Goal: Information Seeking & Learning: Learn about a topic

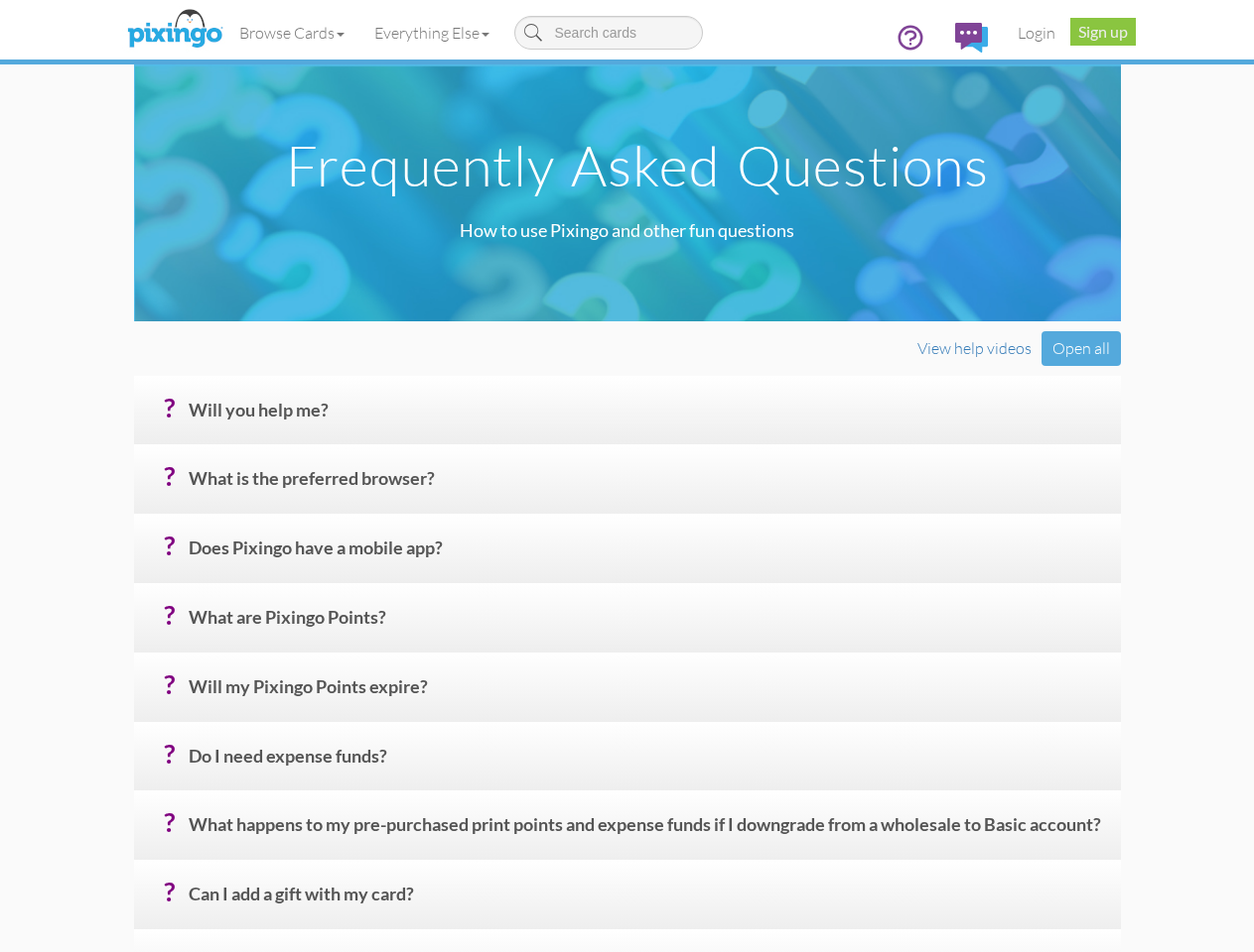
click at [626, 436] on h4 "? Will you help me?" at bounding box center [646, 418] width 917 height 35
click at [224, 33] on link "Browse Cards" at bounding box center [292, 33] width 135 height 50
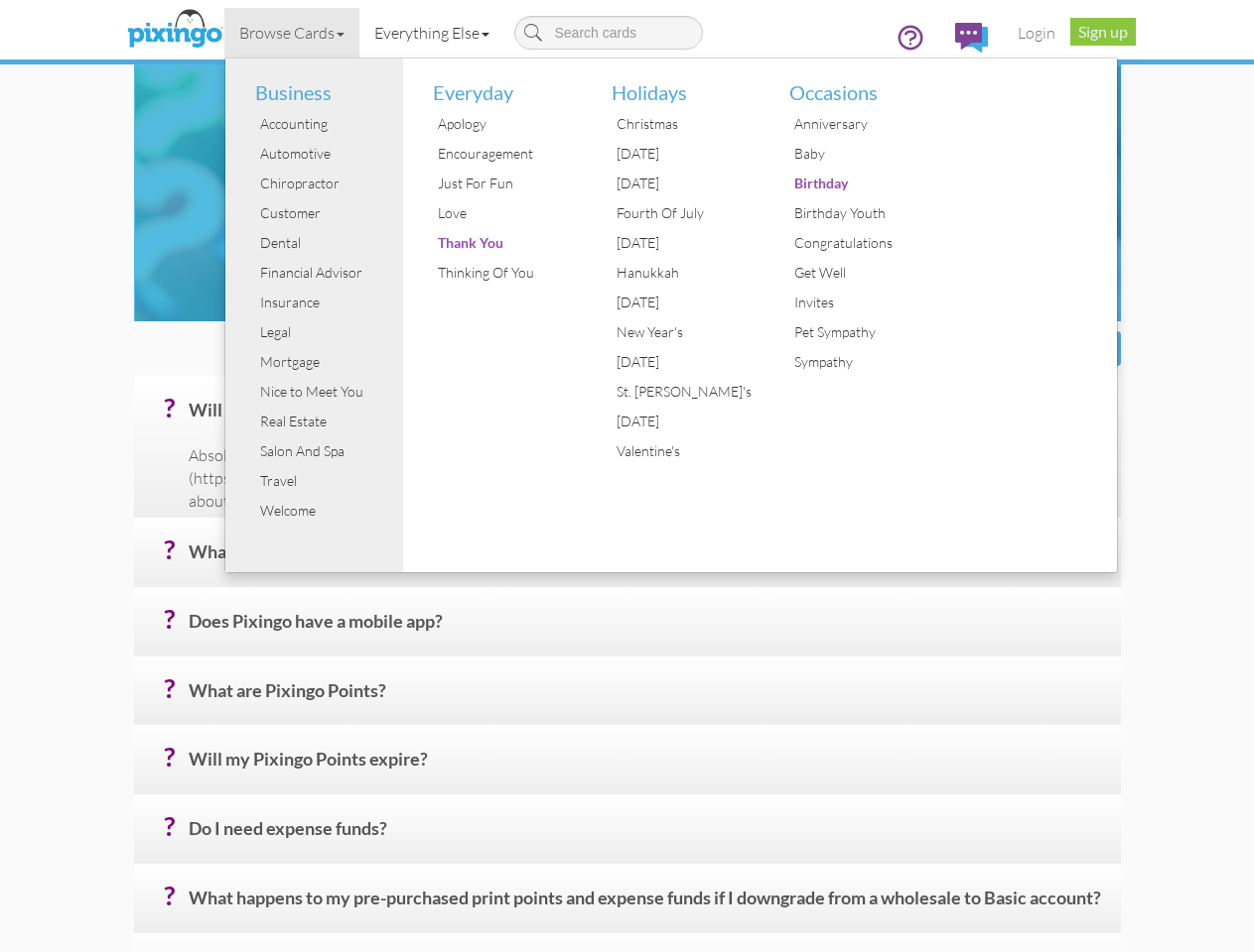
click at [359, 33] on link "Everything Else" at bounding box center [432, 33] width 145 height 50
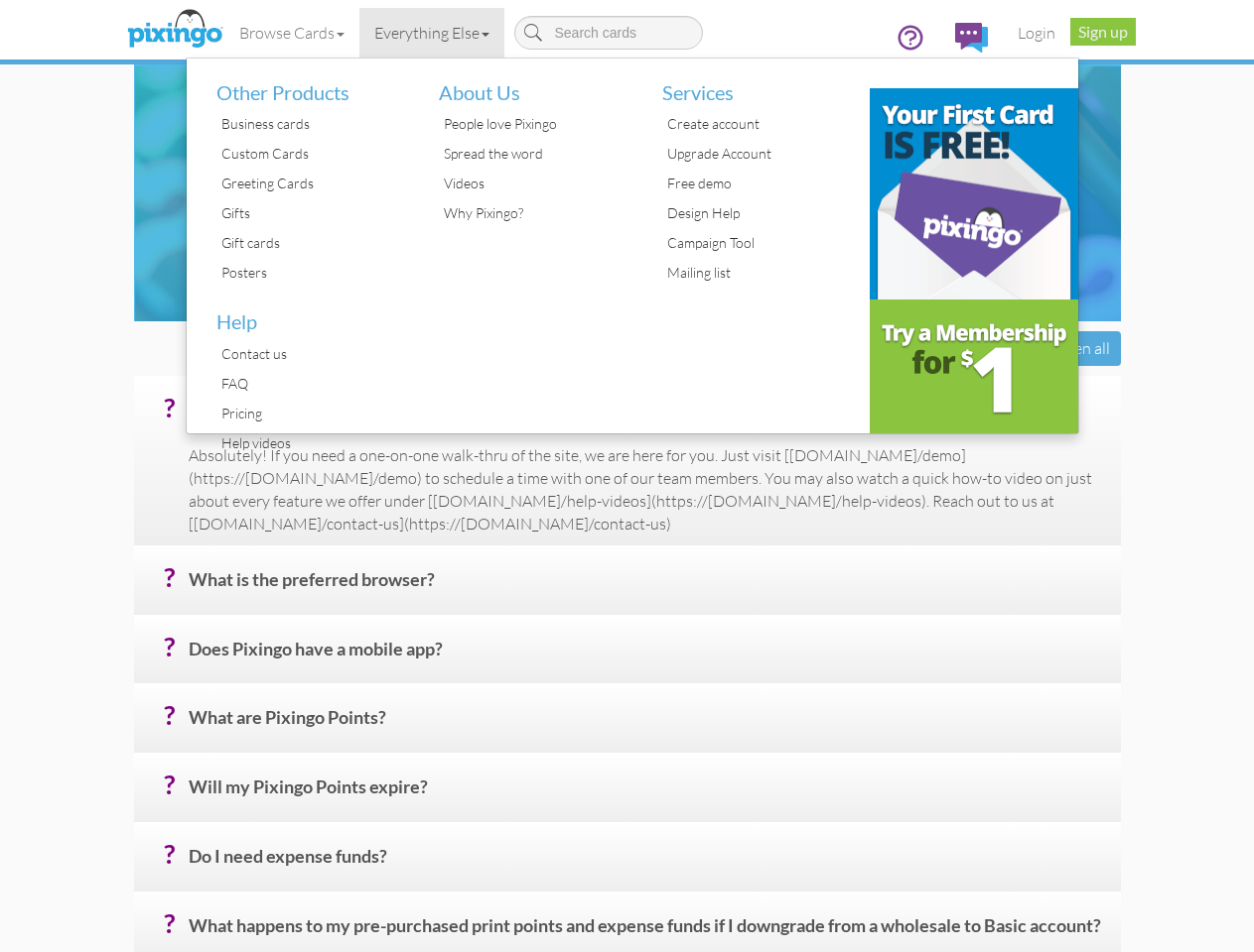
click at [1121, 366] on div "Open all" at bounding box center [1081, 348] width 80 height 35
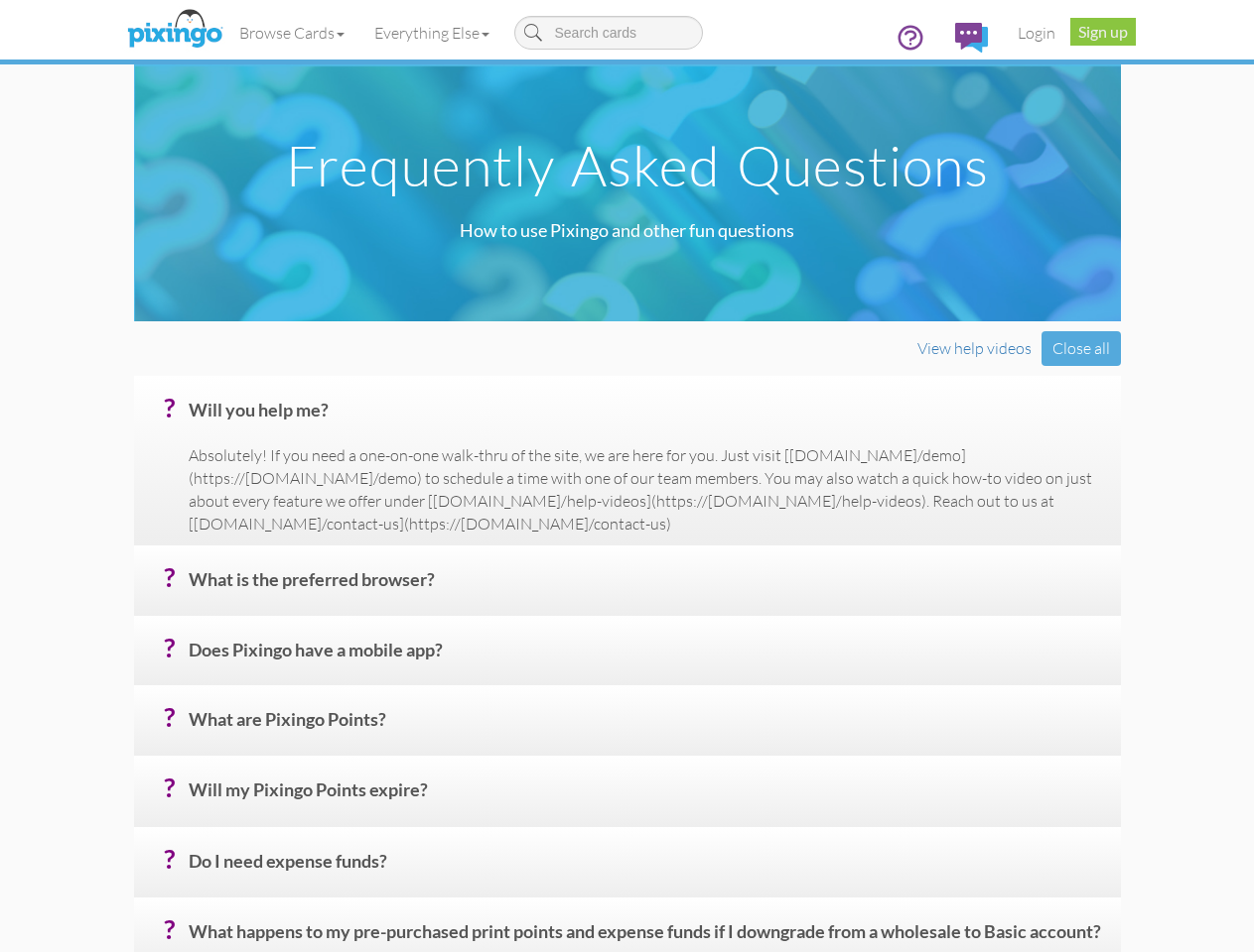
click at [646, 436] on h4 "? Will you help me?" at bounding box center [646, 418] width 917 height 35
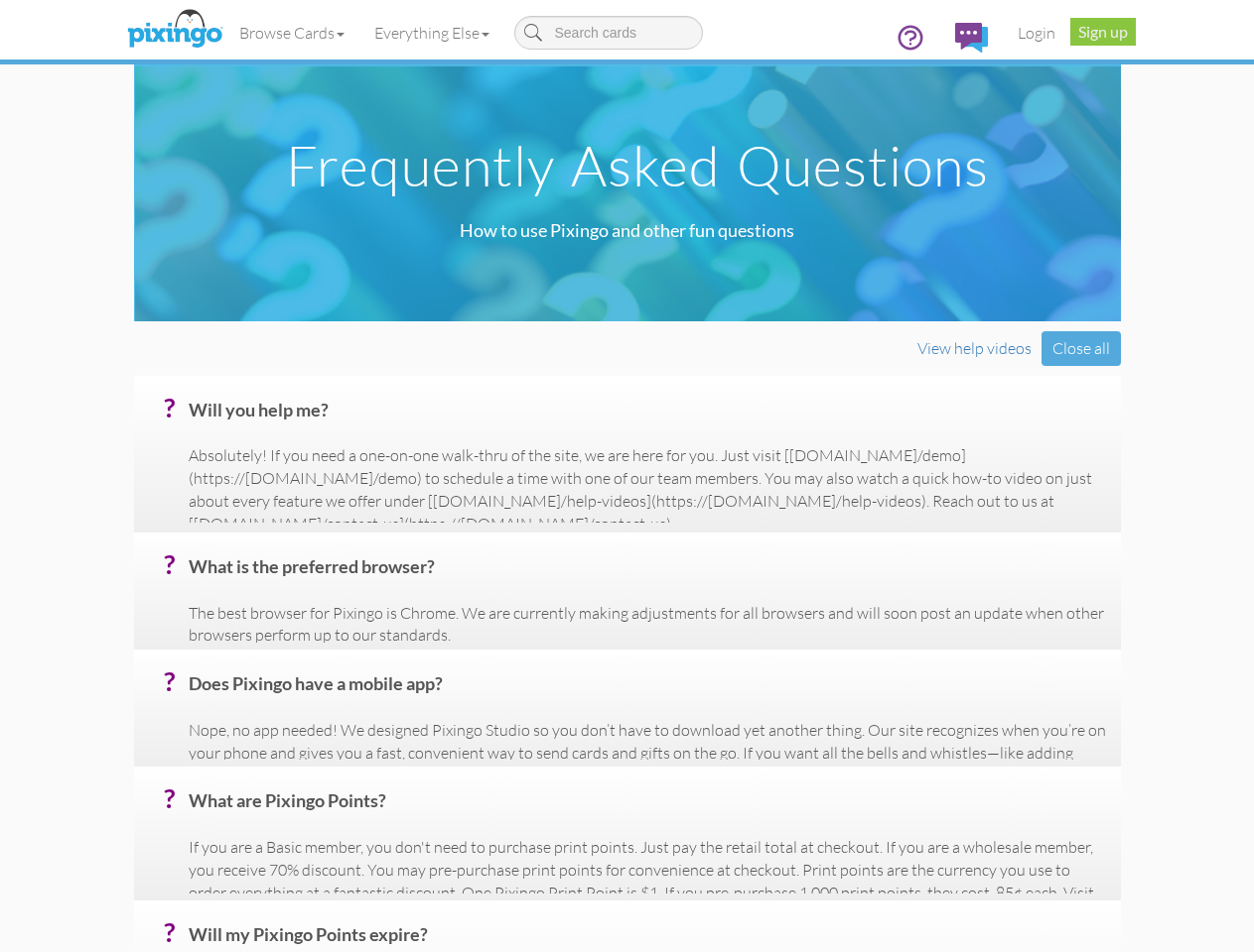
click at [646, 548] on div "? What is the preferred browser? The best browser for Pixingo is Chrome. We are…" at bounding box center [627, 592] width 986 height 117
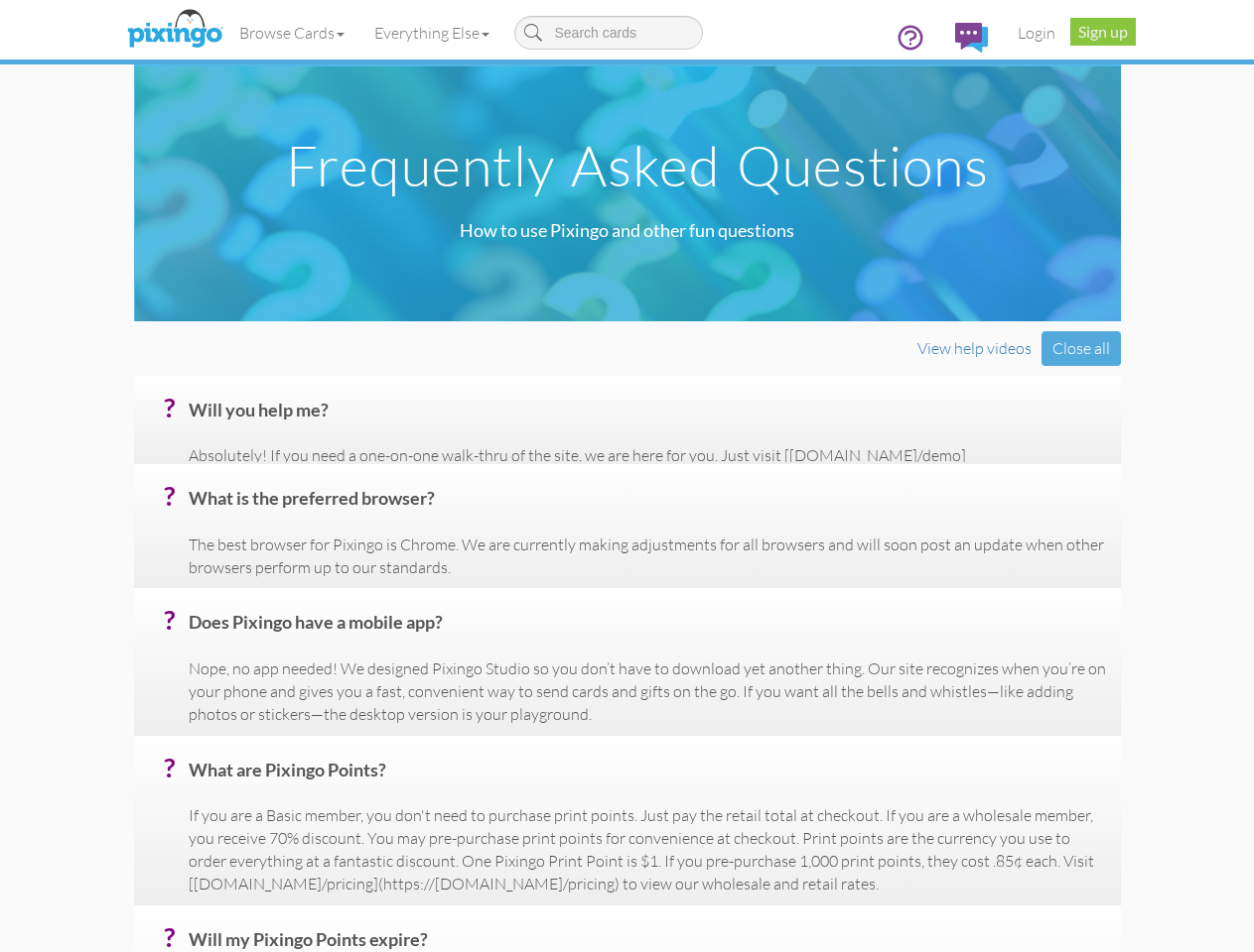
click at [646, 579] on p "The best browser for Pixingo is Chrome. We are currently making adjustments for…" at bounding box center [646, 557] width 917 height 46
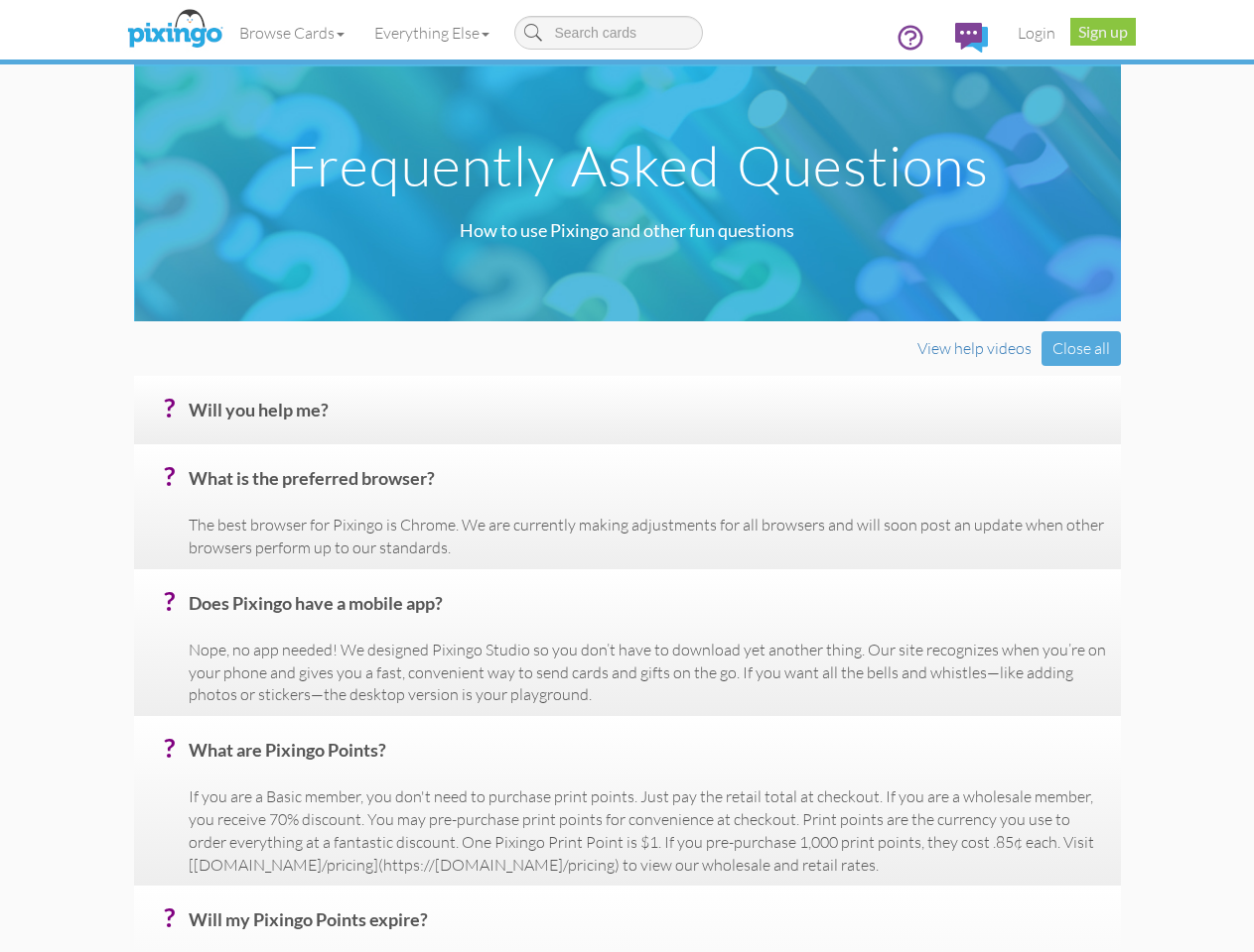
click at [646, 629] on h4 "? Does Pixingo have a mobile app?" at bounding box center [646, 611] width 917 height 35
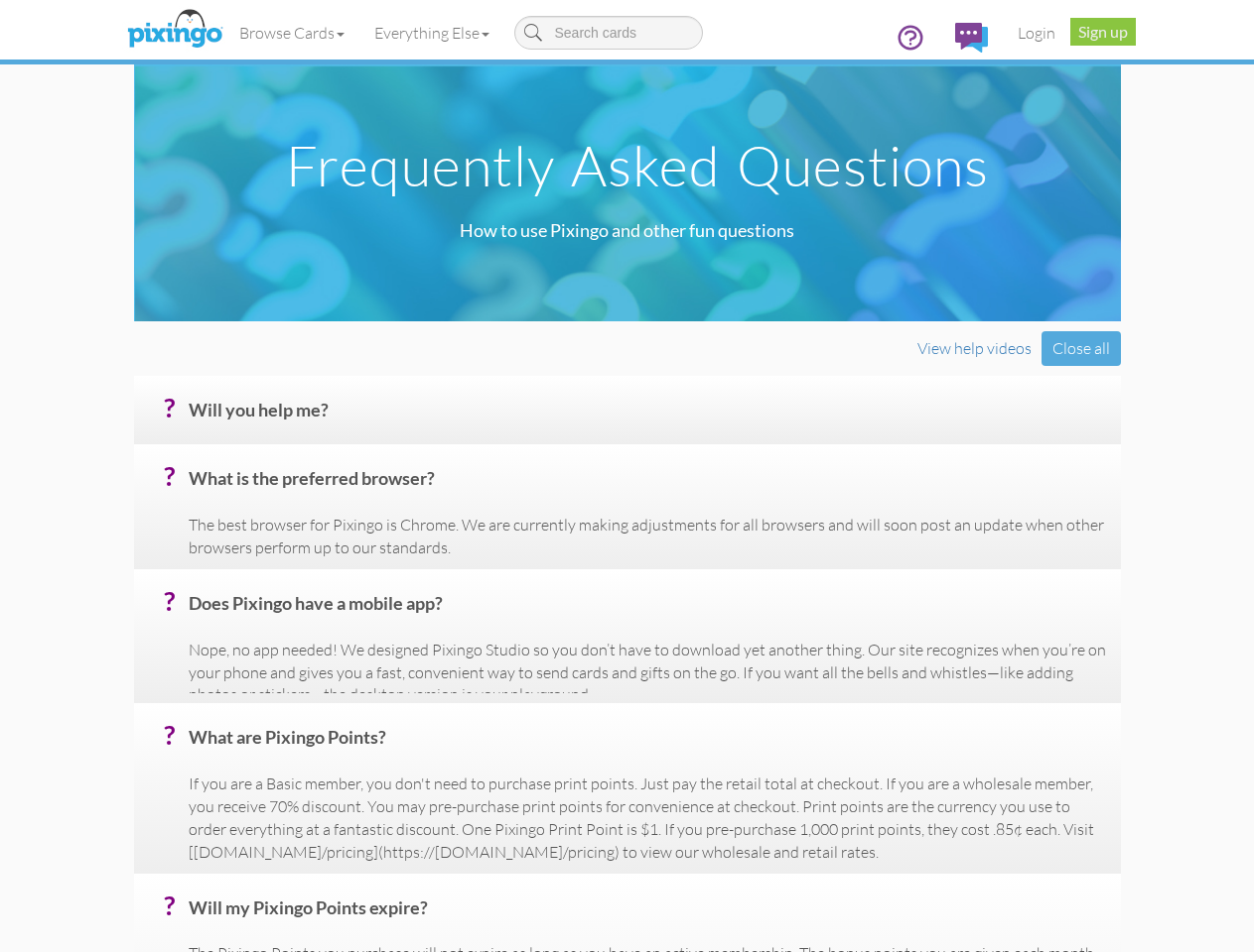
click at [646, 756] on h4 "? What are Pixingo Points?" at bounding box center [646, 745] width 917 height 35
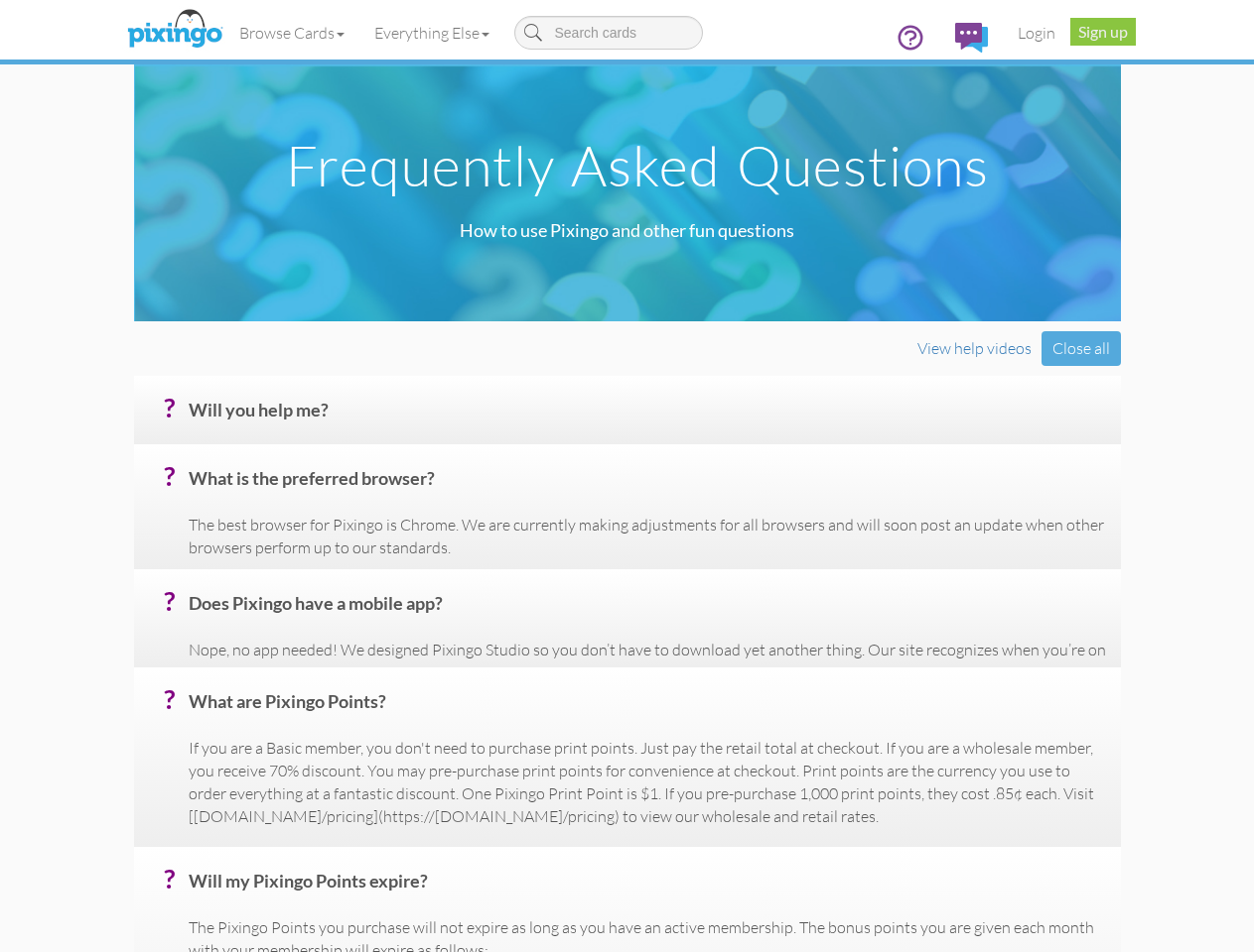
click at [646, 848] on div "? Will my Pixingo Points expire? The Pixingo Points you purchase will not expir…" at bounding box center [627, 958] width 986 height 222
